Goal: Task Accomplishment & Management: Manage account settings

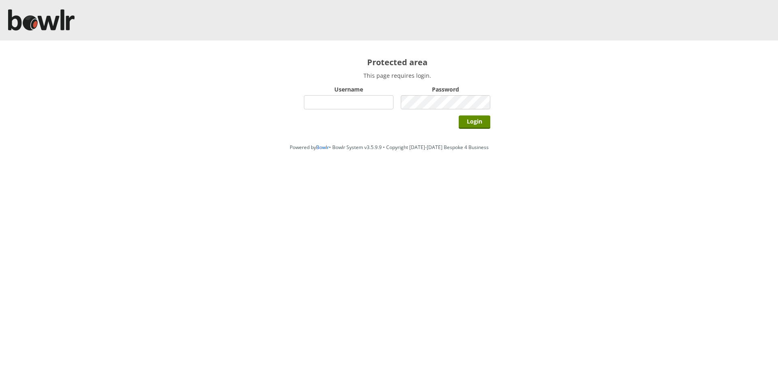
type input "hornseaindoorbowlsclub"
drag, startPoint x: 356, startPoint y: 38, endPoint x: 293, endPoint y: 75, distance: 72.4
click at [293, 75] on div "Protected area This page requires login. Username hornseaindoorbowlsclub Passwo…" at bounding box center [397, 90] width 219 height 99
drag, startPoint x: 293, startPoint y: 77, endPoint x: 281, endPoint y: 92, distance: 18.8
click at [260, 88] on div "Protected area This page requires login. Username hornseaindoorbowlsclub Passwo…" at bounding box center [389, 90] width 778 height 99
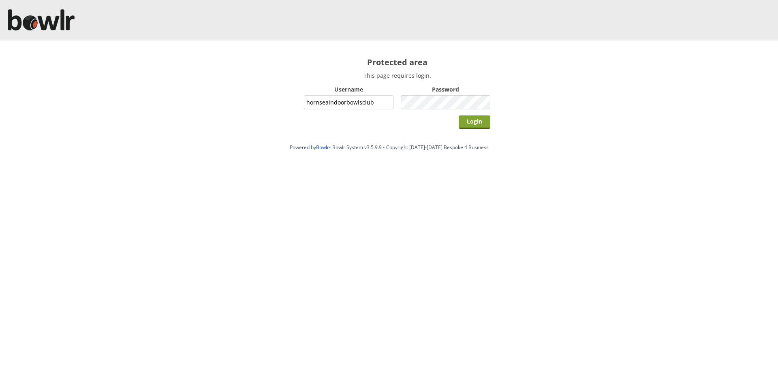
click at [487, 124] on input "Login" at bounding box center [474, 121] width 32 height 13
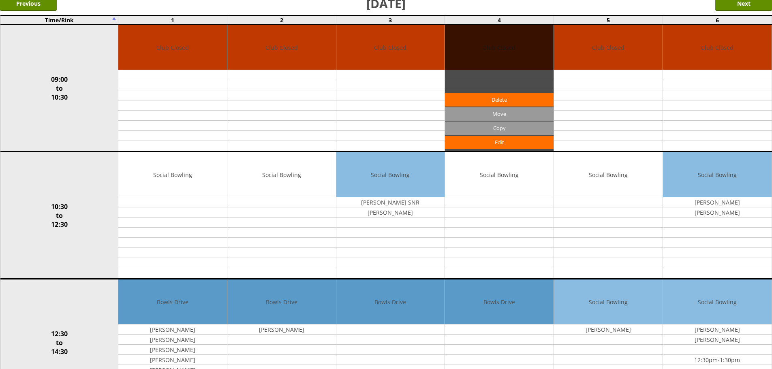
scroll to position [162, 0]
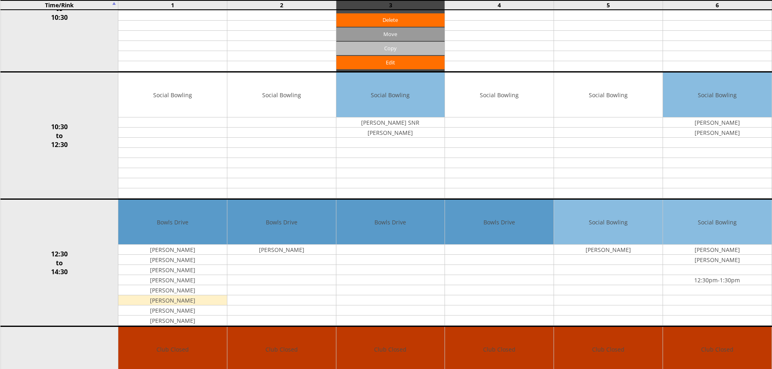
drag, startPoint x: 478, startPoint y: 124, endPoint x: 418, endPoint y: 43, distance: 100.7
click at [418, 43] on td "Club Closed Edit Move Copy Delete" at bounding box center [390, 8] width 109 height 127
